Goal: Browse casually

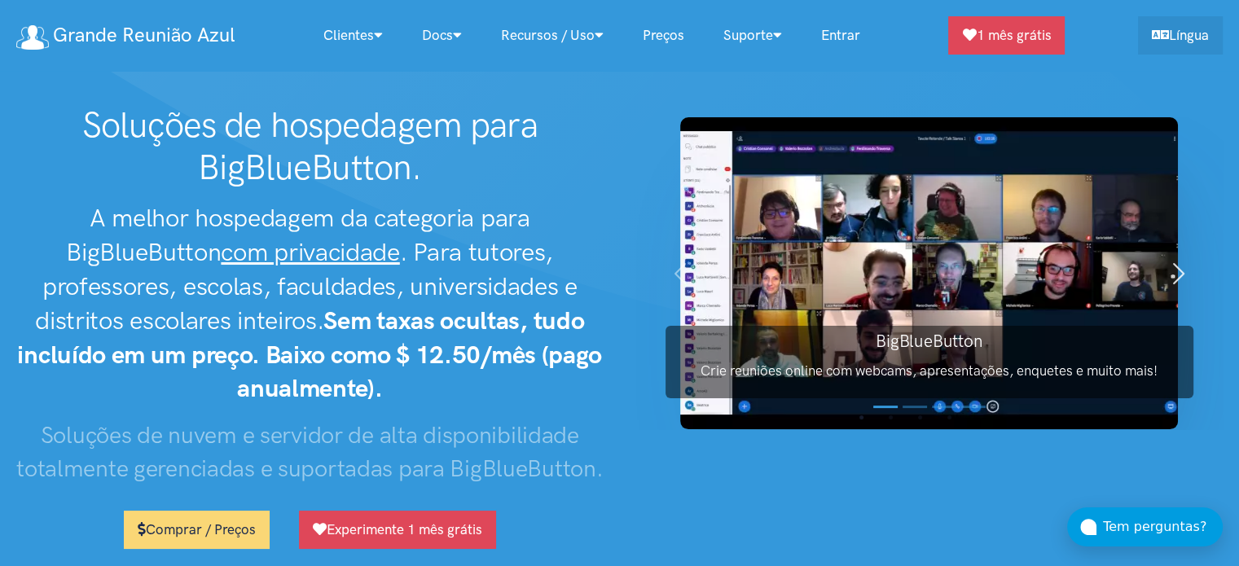
click at [1171, 287] on span "button" at bounding box center [1179, 274] width 26 height 26
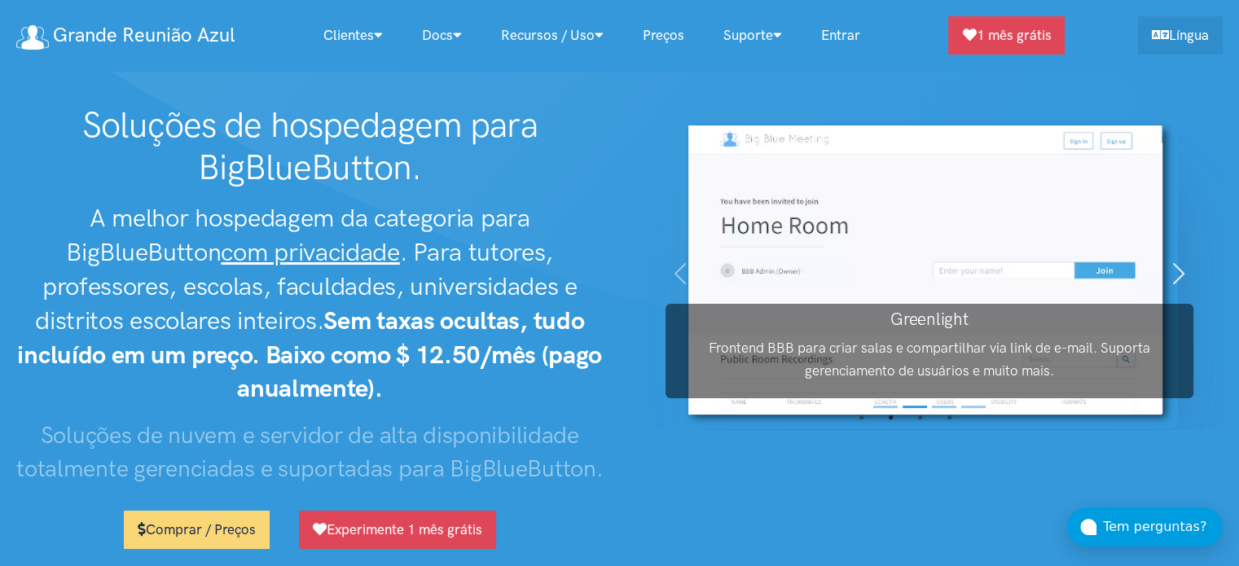
click at [1171, 287] on span "button" at bounding box center [1179, 274] width 26 height 26
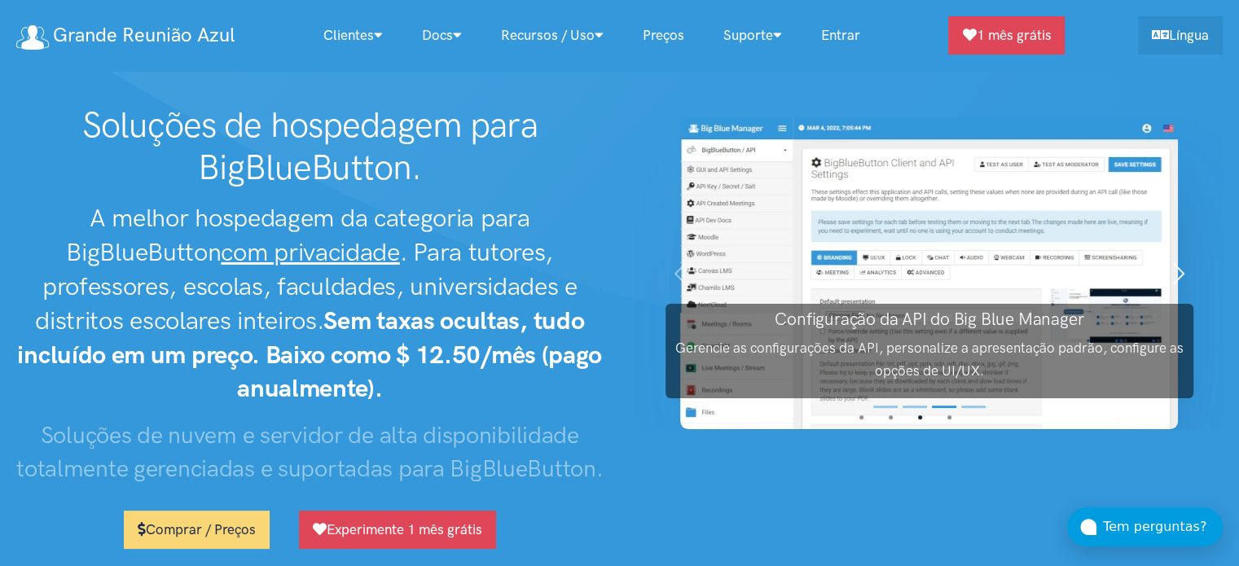
click at [1171, 287] on span "button" at bounding box center [1179, 274] width 26 height 26
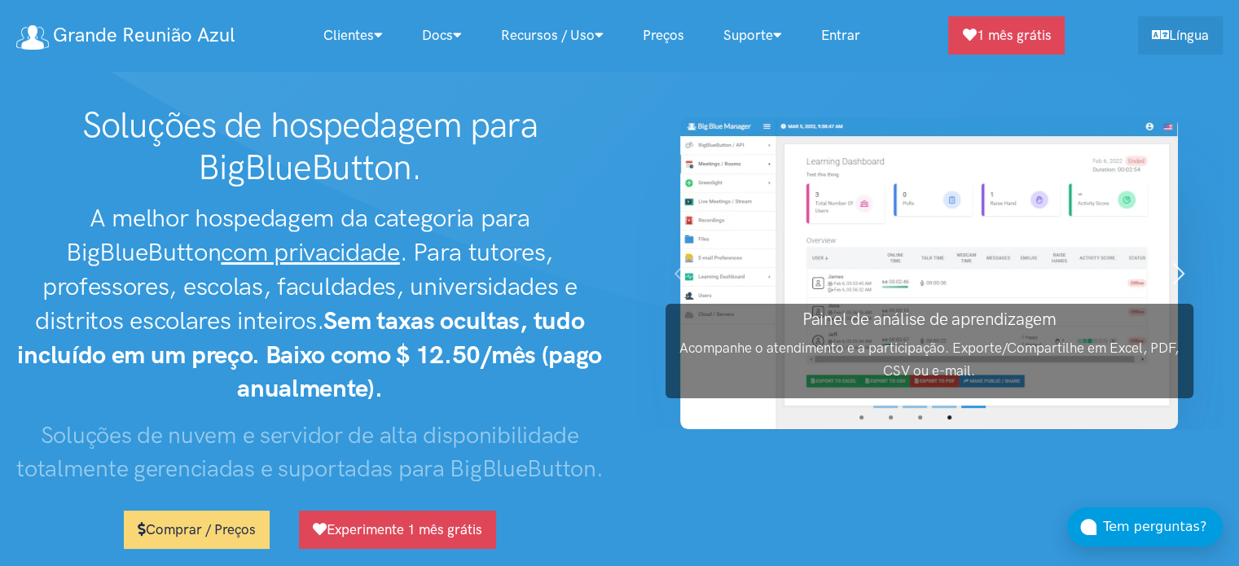
click at [1171, 287] on span "button" at bounding box center [1179, 274] width 26 height 26
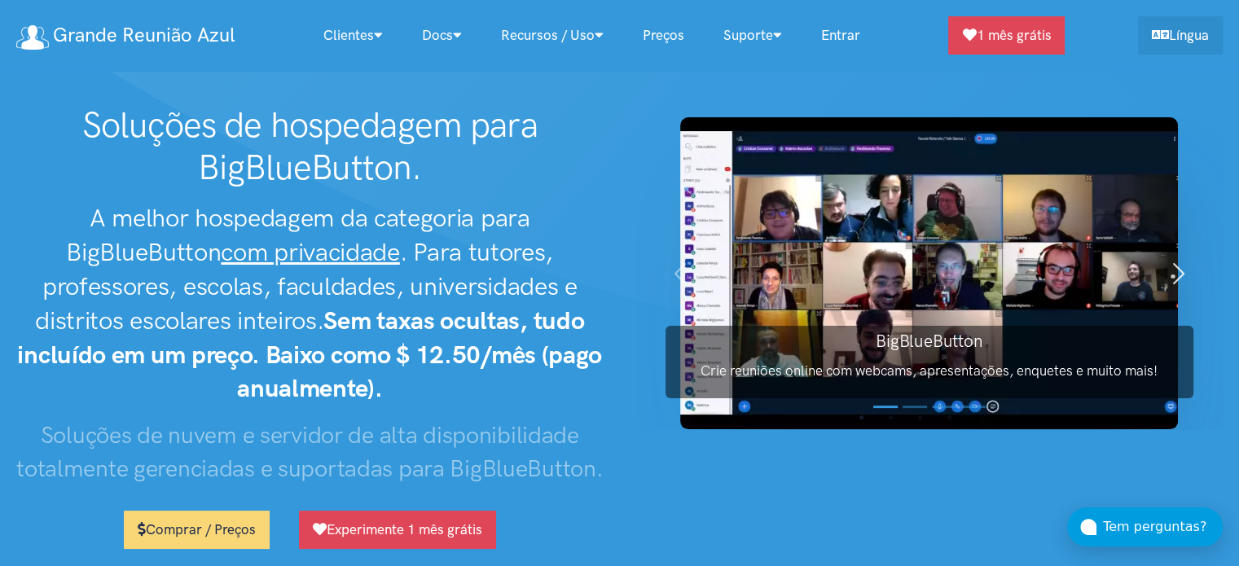
click at [1171, 287] on span "button" at bounding box center [1179, 274] width 26 height 26
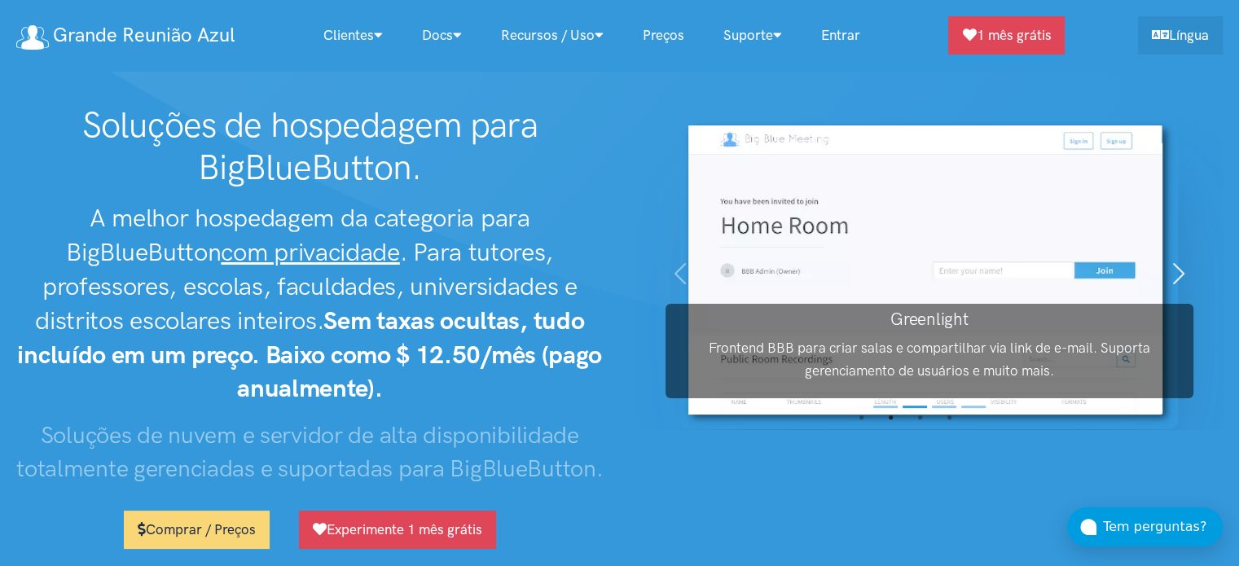
click at [1171, 287] on span "button" at bounding box center [1179, 274] width 26 height 26
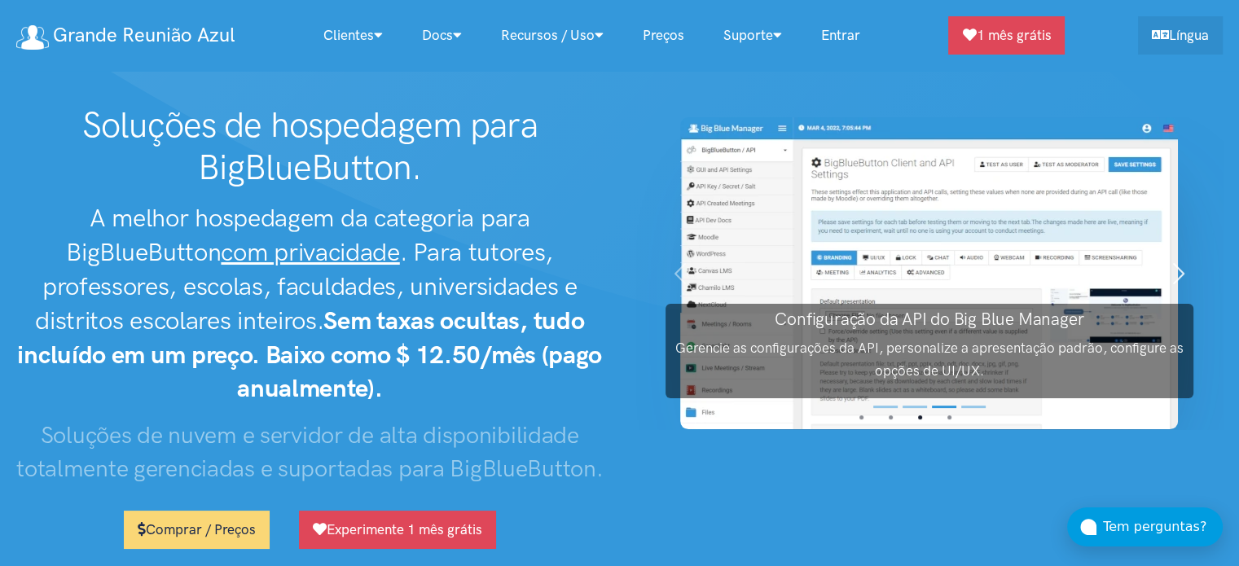
click at [1171, 287] on span "button" at bounding box center [1179, 274] width 26 height 26
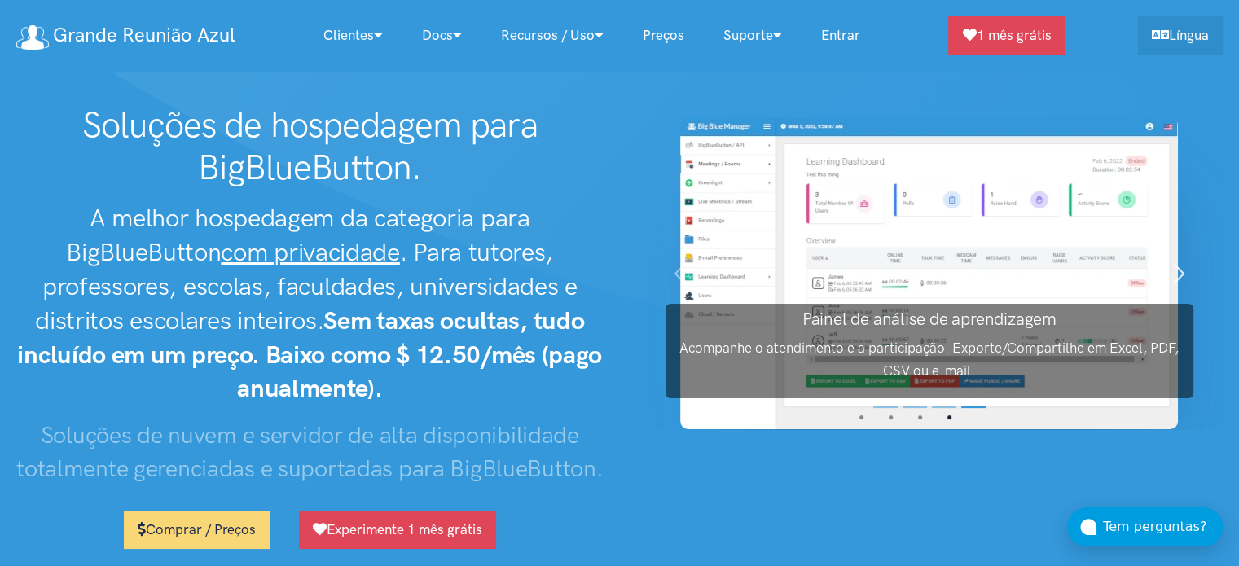
click at [1176, 287] on span "button" at bounding box center [1179, 274] width 26 height 26
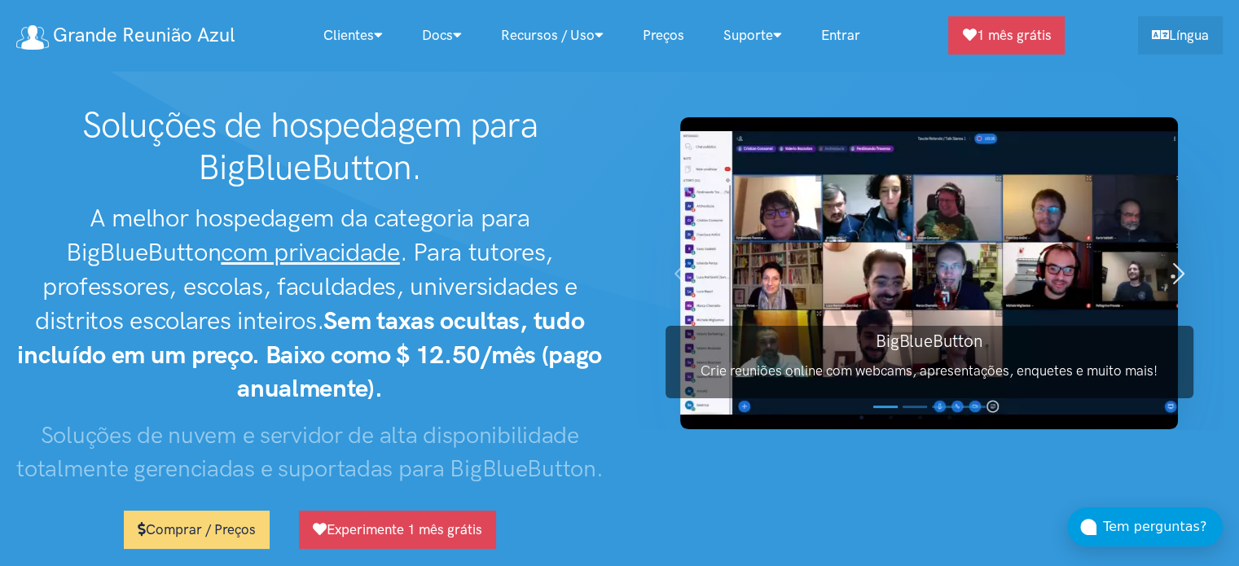
click at [1176, 287] on span "button" at bounding box center [1179, 274] width 26 height 26
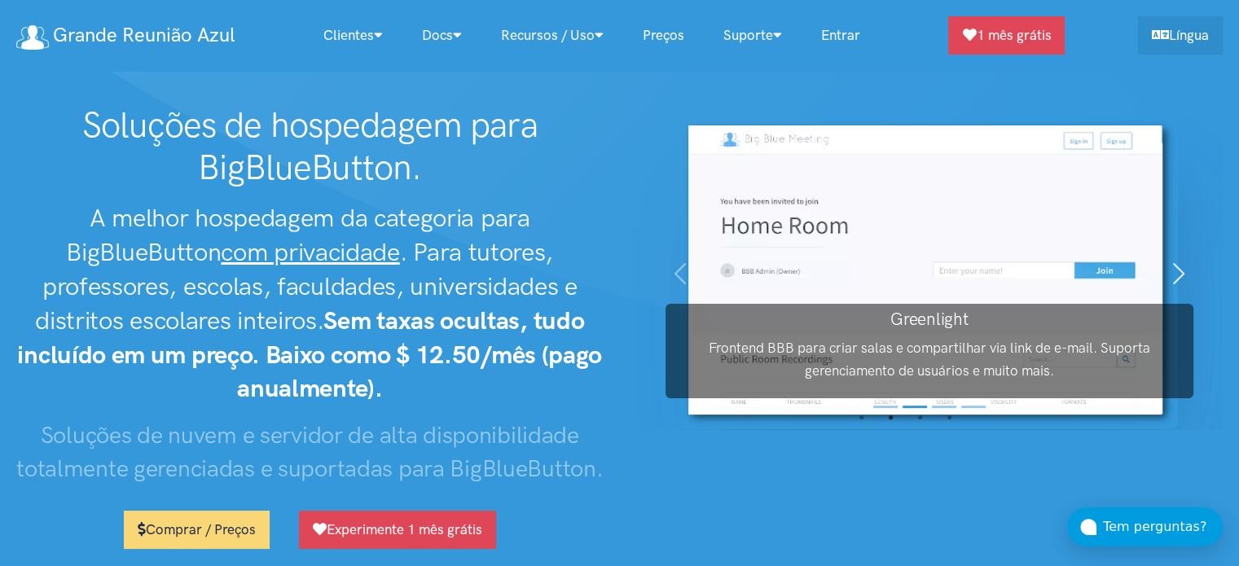
click at [1176, 287] on span "button" at bounding box center [1179, 274] width 26 height 26
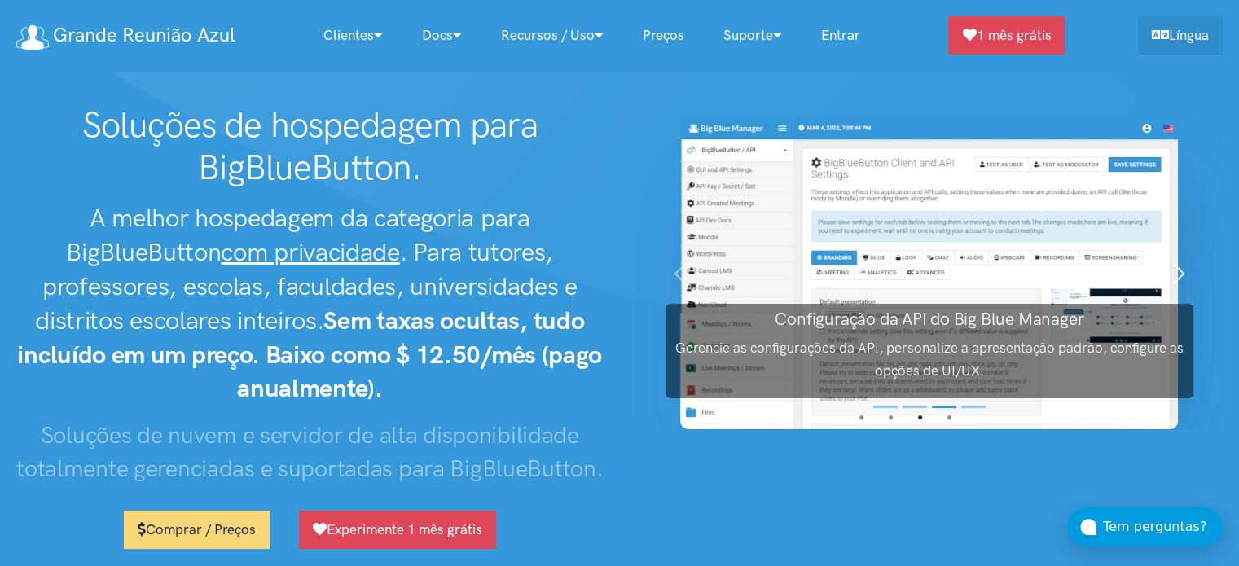
click at [1176, 287] on span "button" at bounding box center [1179, 274] width 26 height 26
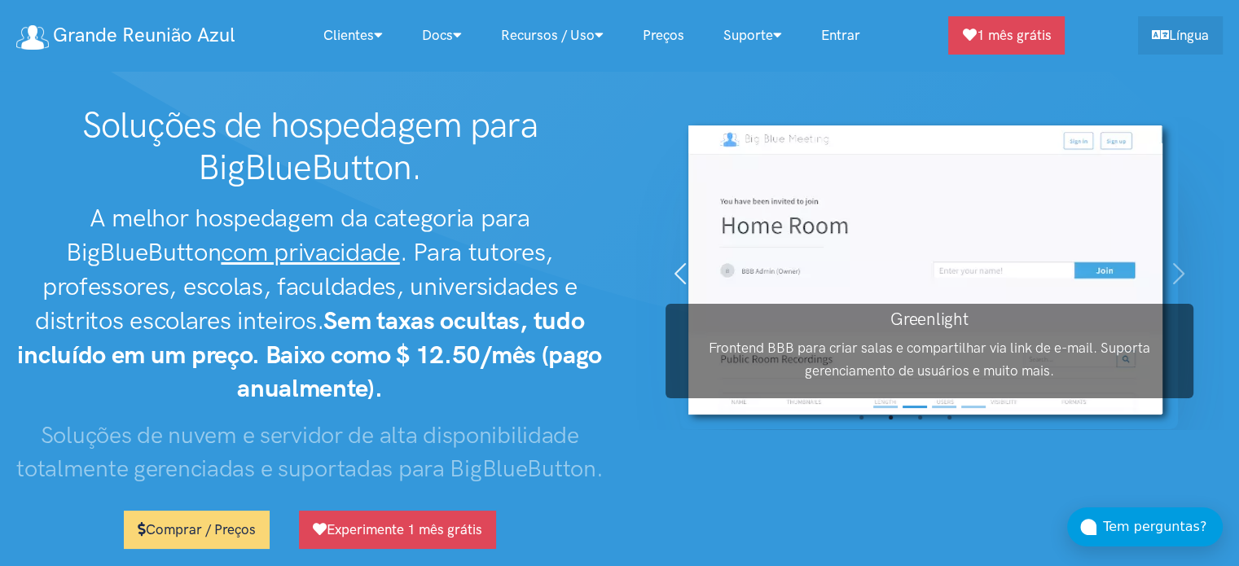
click at [679, 287] on span "button" at bounding box center [680, 274] width 26 height 26
